Goal: Navigation & Orientation: Find specific page/section

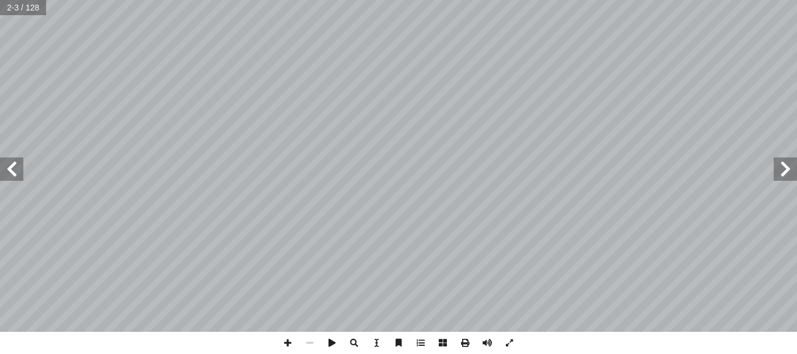
click at [19, 172] on span at bounding box center [11, 169] width 23 height 23
click at [503, 342] on span at bounding box center [510, 343] width 22 height 22
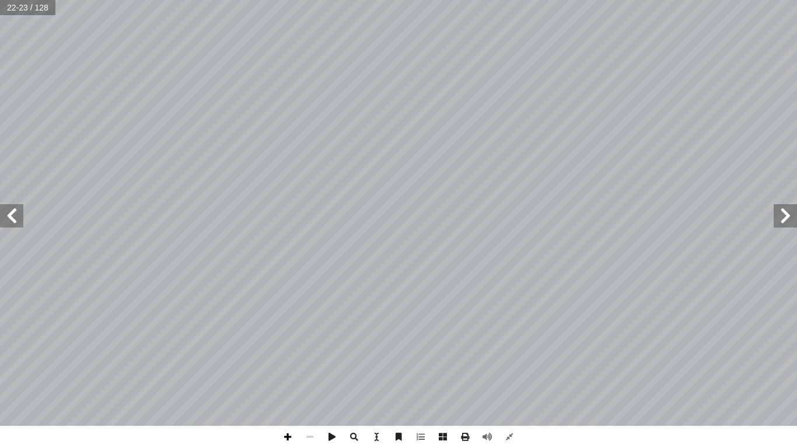
click at [285, 354] on span at bounding box center [288, 437] width 22 height 22
click at [8, 218] on span at bounding box center [11, 215] width 23 height 23
click at [16, 216] on span at bounding box center [11, 215] width 23 height 23
click at [510, 354] on span at bounding box center [510, 437] width 22 height 22
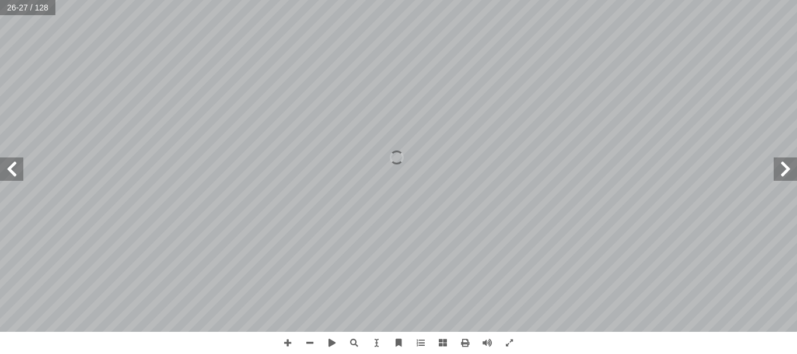
click at [791, 170] on span at bounding box center [785, 169] width 23 height 23
click at [18, 169] on span at bounding box center [11, 169] width 23 height 23
click at [308, 339] on span at bounding box center [310, 343] width 22 height 22
click at [12, 166] on span at bounding box center [11, 169] width 23 height 23
click at [788, 167] on span at bounding box center [785, 169] width 23 height 23
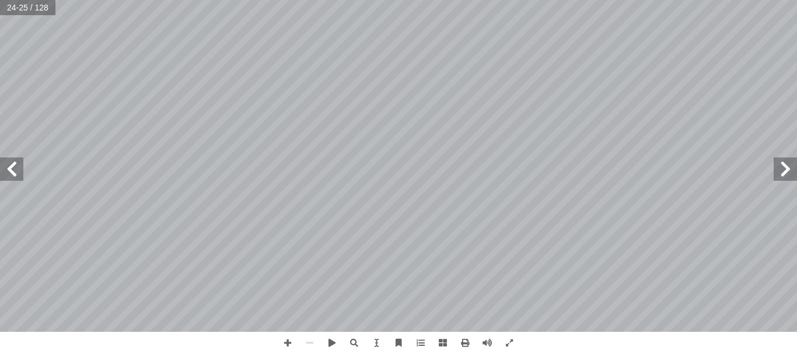
click at [11, 172] on span at bounding box center [11, 169] width 23 height 23
